Goal: Transaction & Acquisition: Purchase product/service

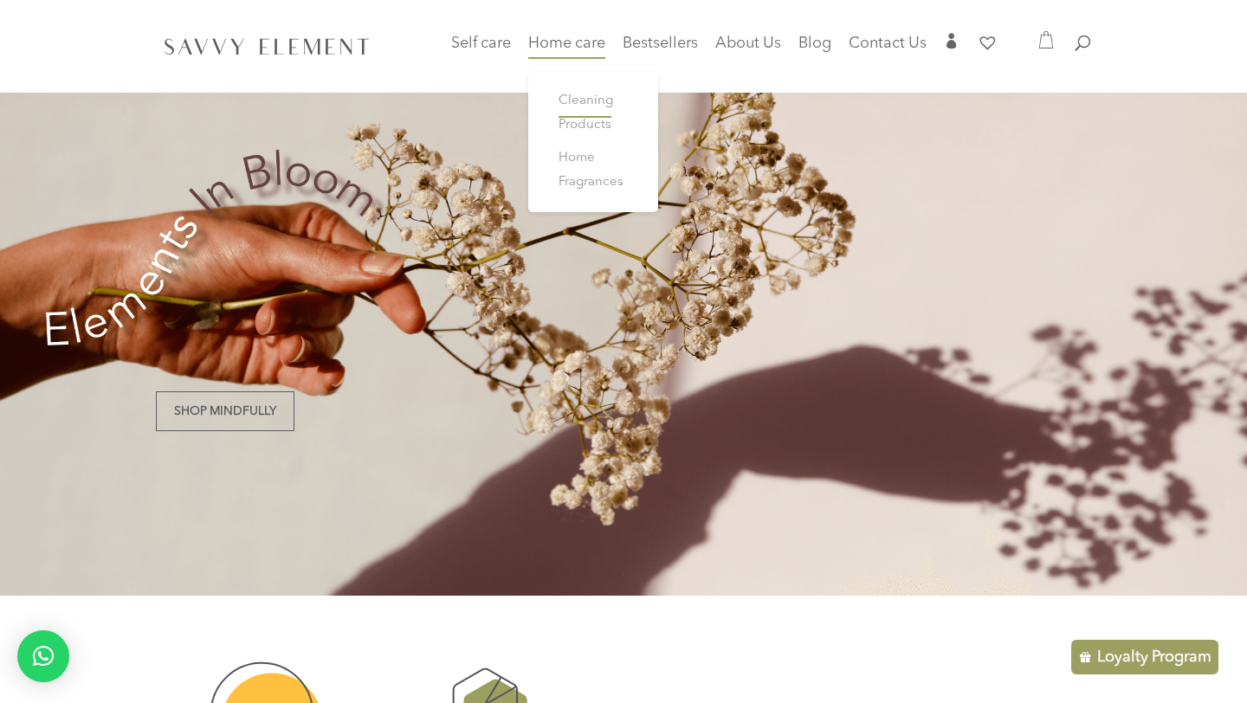
click at [570, 100] on span "Cleaning Products" at bounding box center [585, 112] width 55 height 37
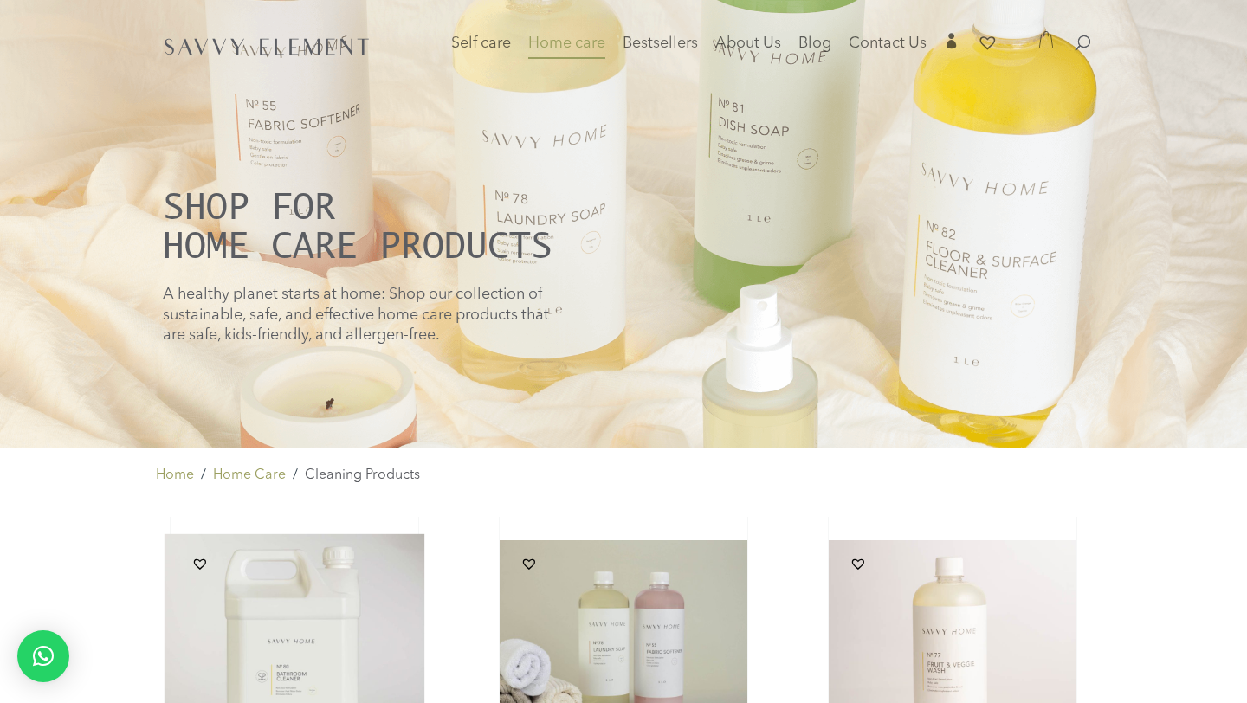
click at [351, 619] on img at bounding box center [294, 664] width 261 height 261
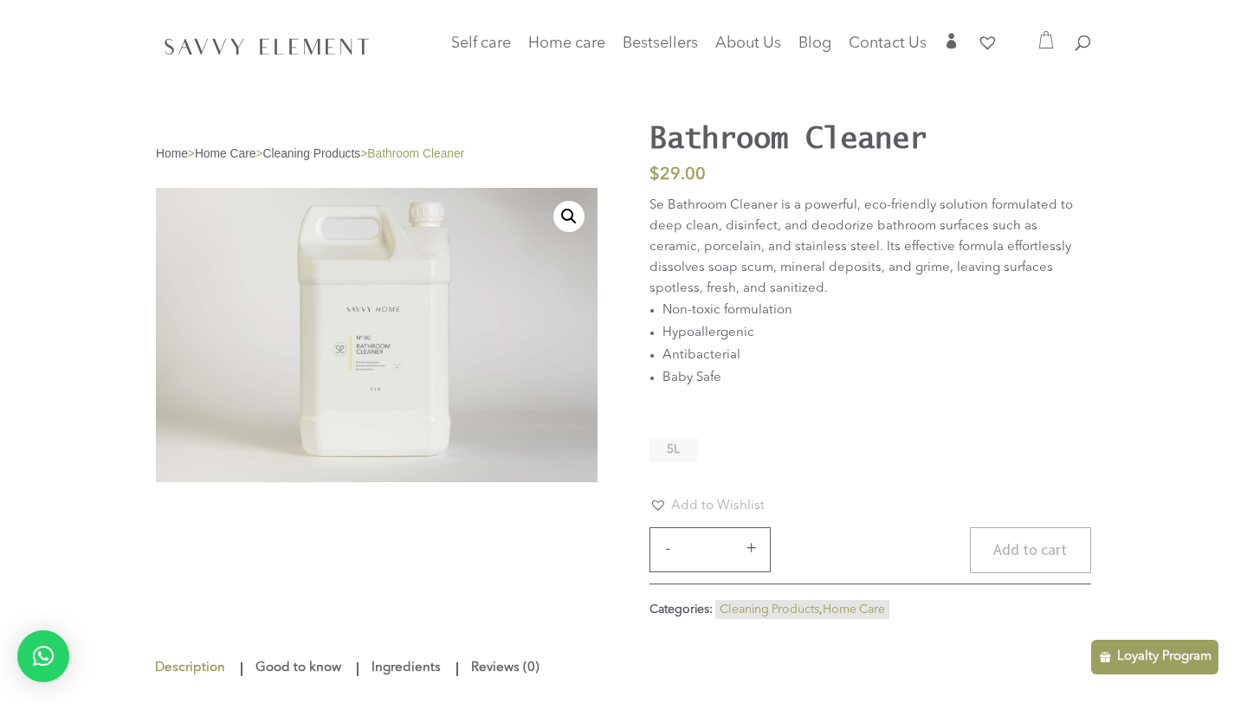
click at [1039, 550] on button "Add to cart" at bounding box center [1030, 550] width 121 height 46
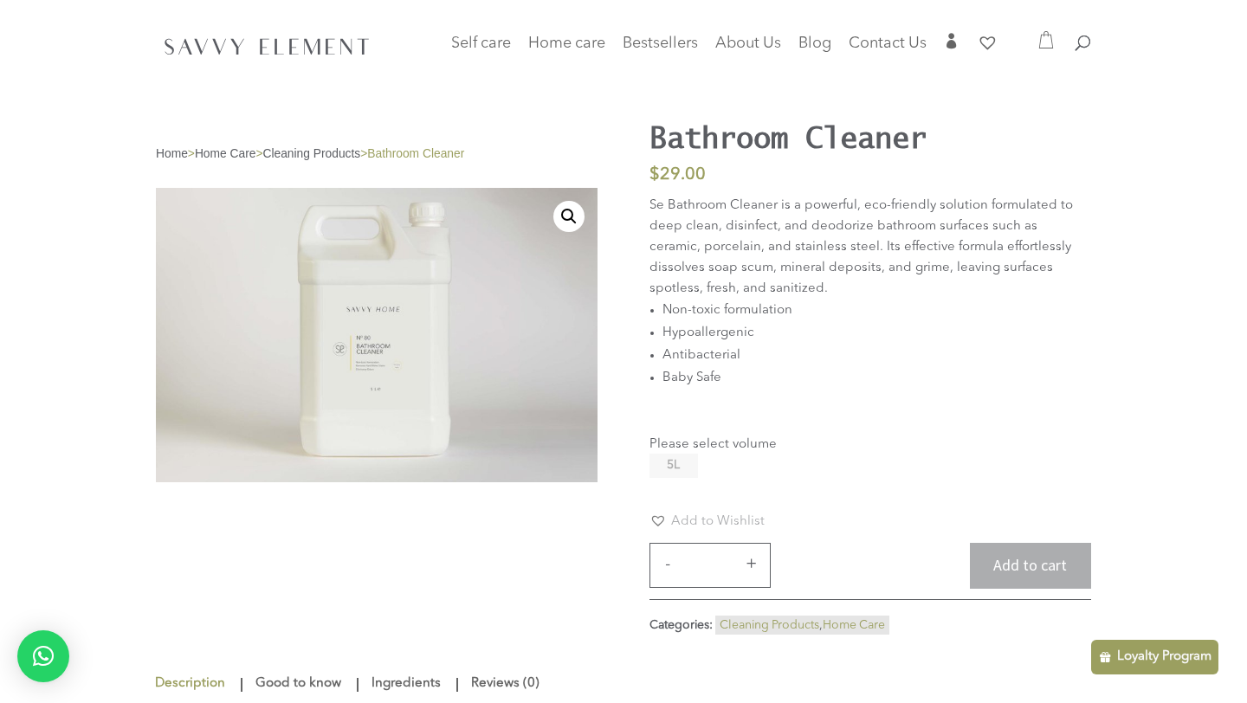
click at [676, 454] on li "5L" at bounding box center [673, 466] width 48 height 24
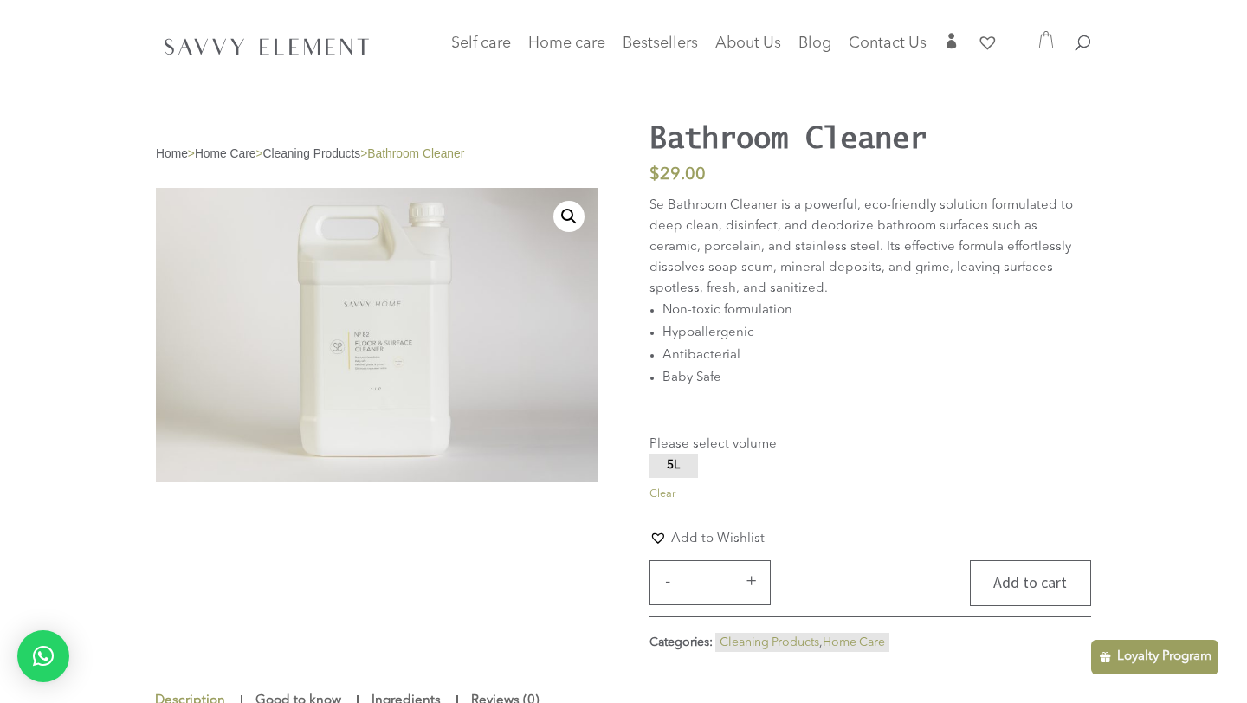
click at [1002, 576] on button "Add to cart" at bounding box center [1030, 583] width 121 height 46
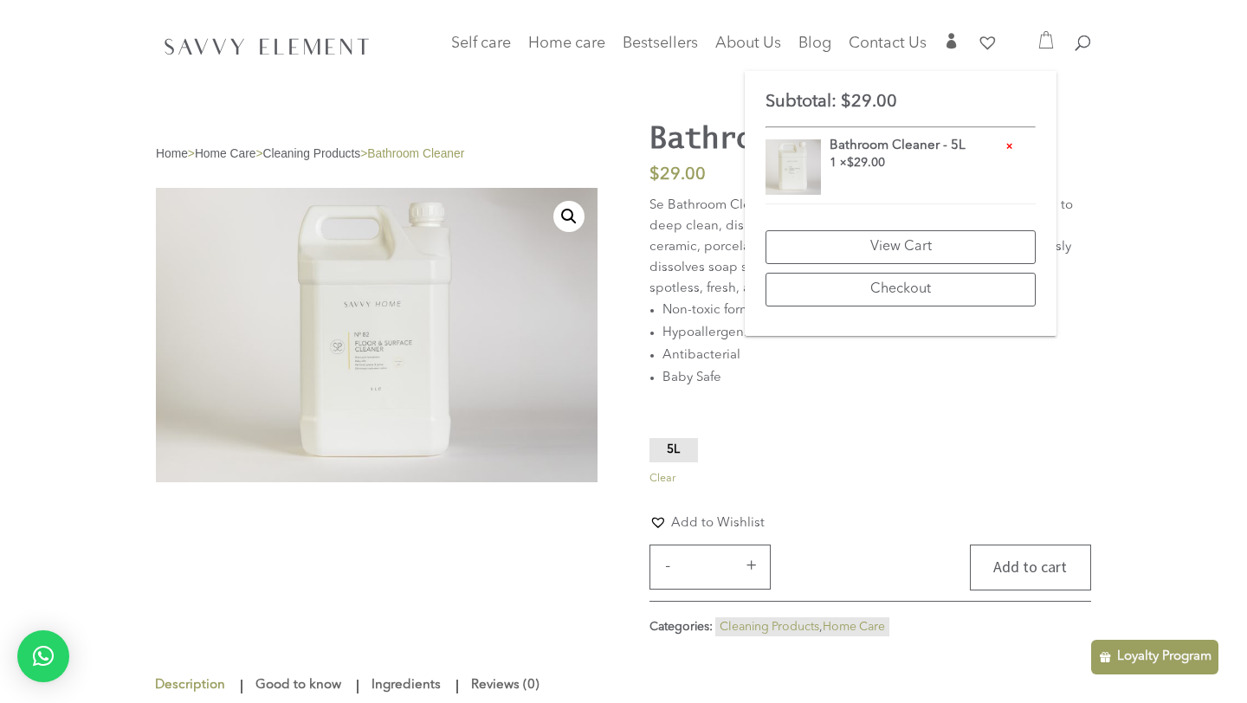
click at [1032, 580] on button "Add to cart" at bounding box center [1030, 567] width 121 height 46
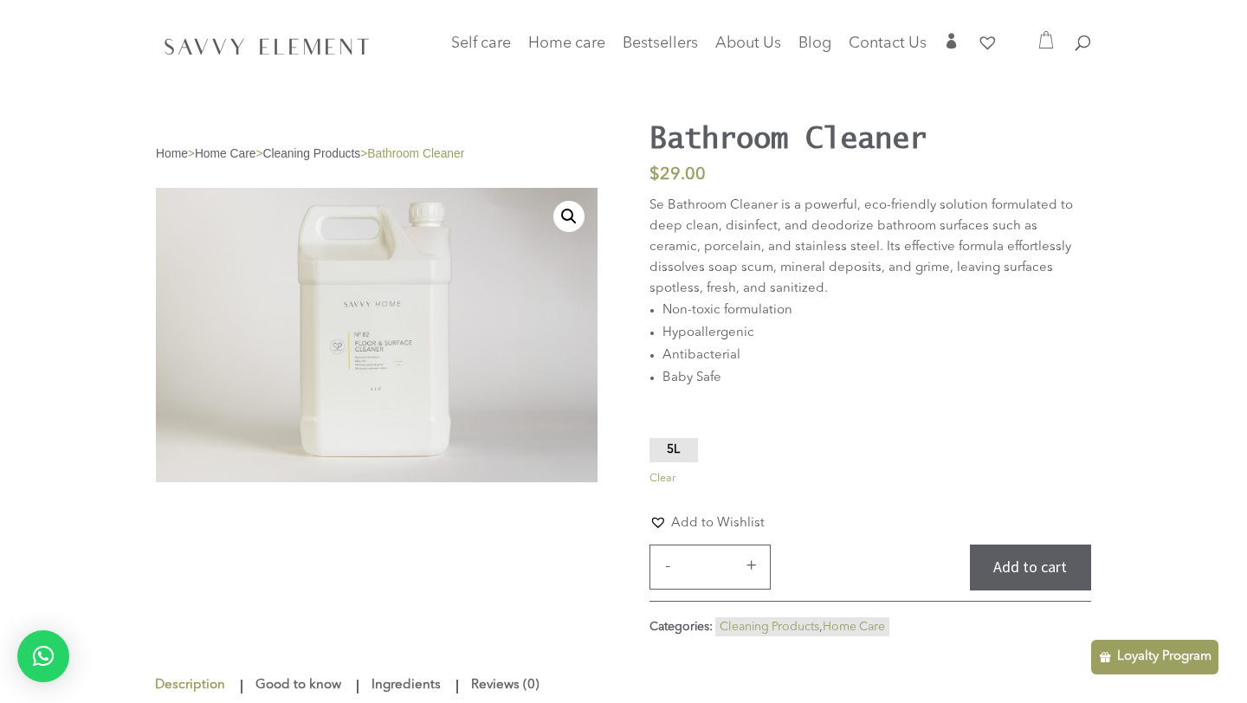
click at [907, 242] on p "Se Bathroom Cleaner is a powerful, eco-friendly solution formulated to deep cle…" at bounding box center [869, 248] width 441 height 104
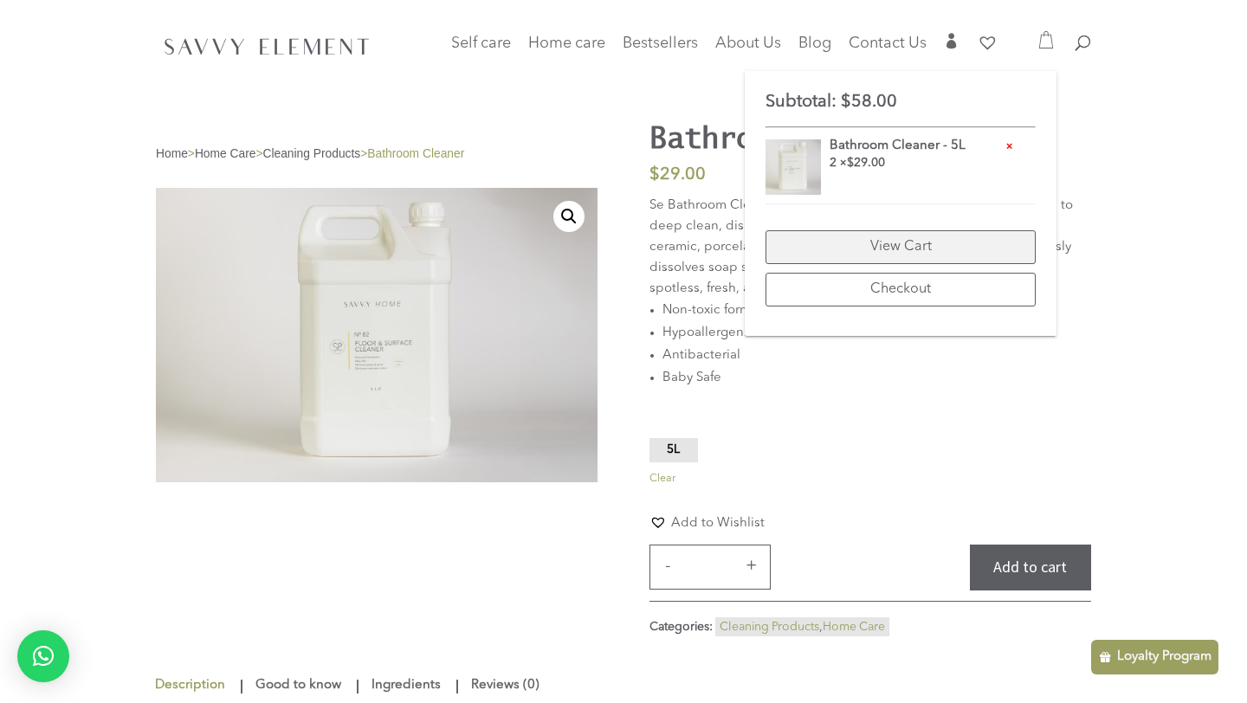
click at [910, 252] on link "View Cart" at bounding box center [900, 247] width 270 height 34
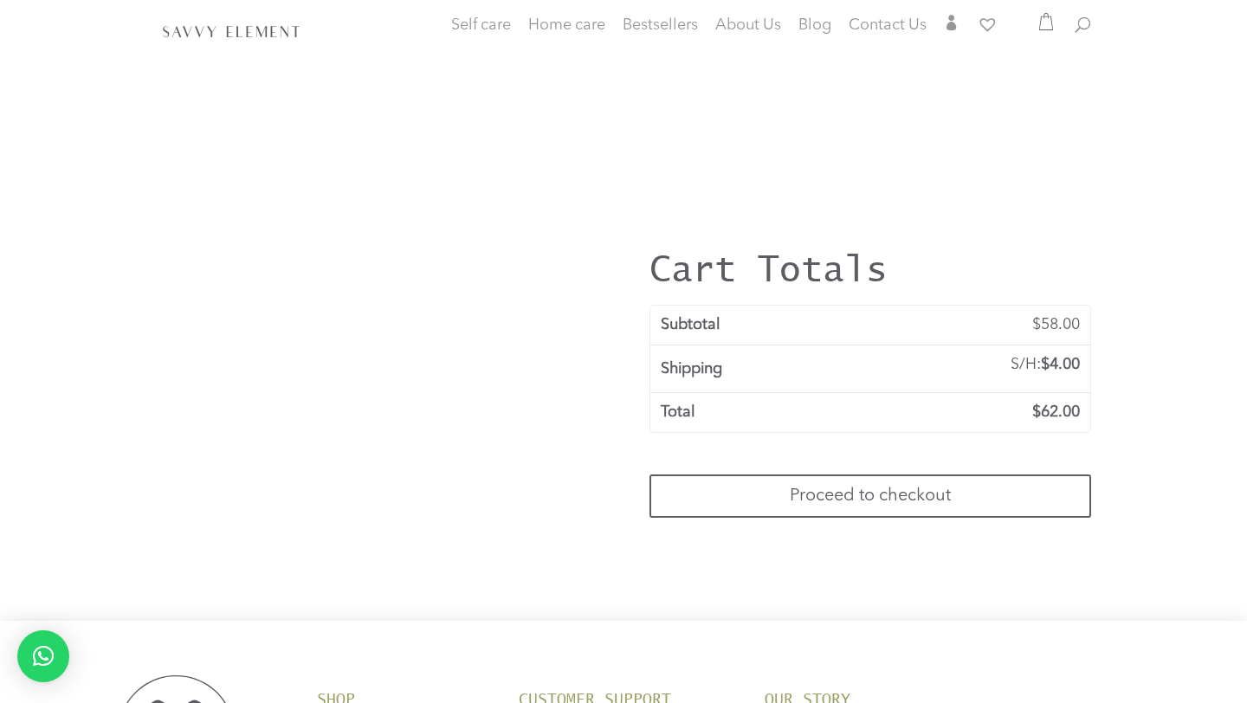
scroll to position [641, 0]
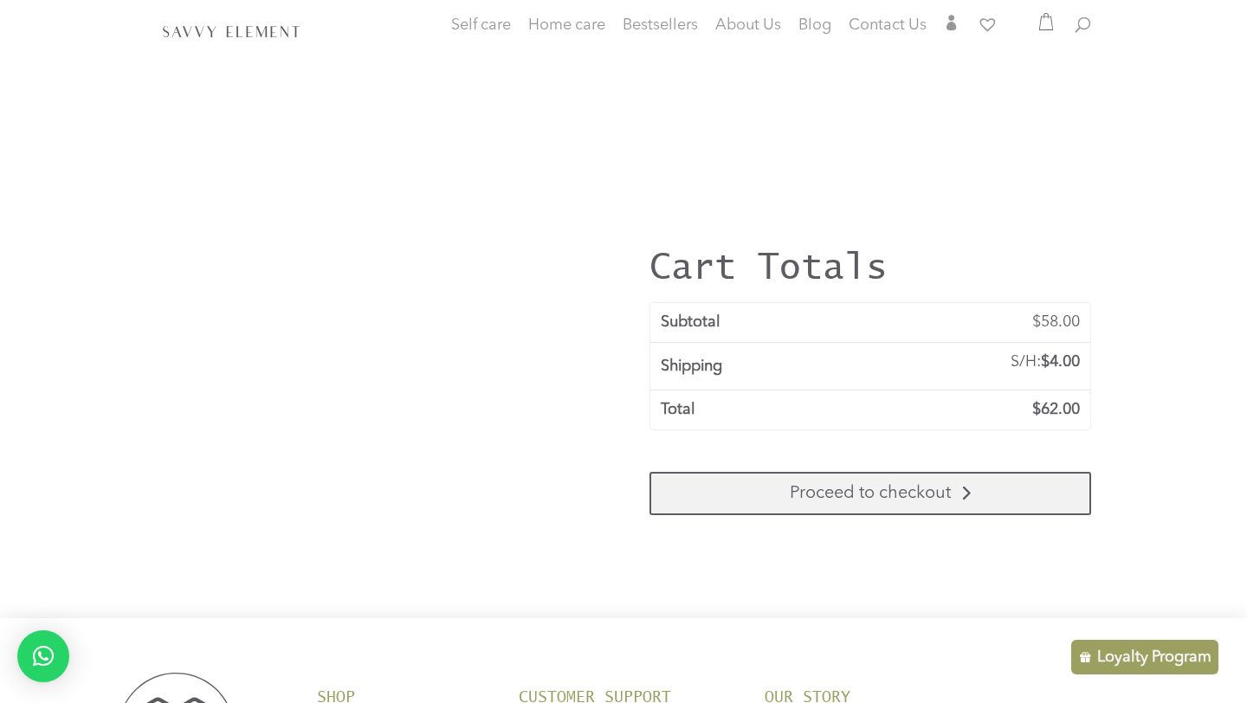
click at [847, 499] on link "Proceed to checkout" at bounding box center [869, 493] width 441 height 43
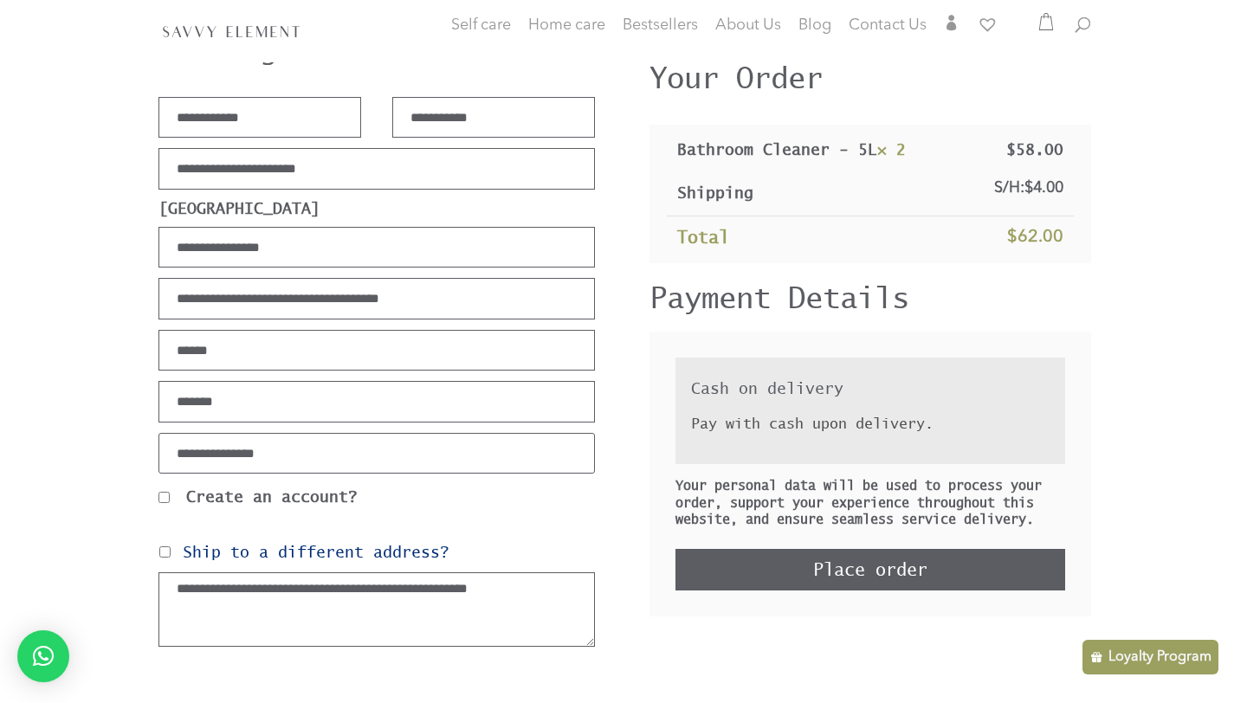
scroll to position [242, 0]
